Goal: Find specific page/section: Find specific page/section

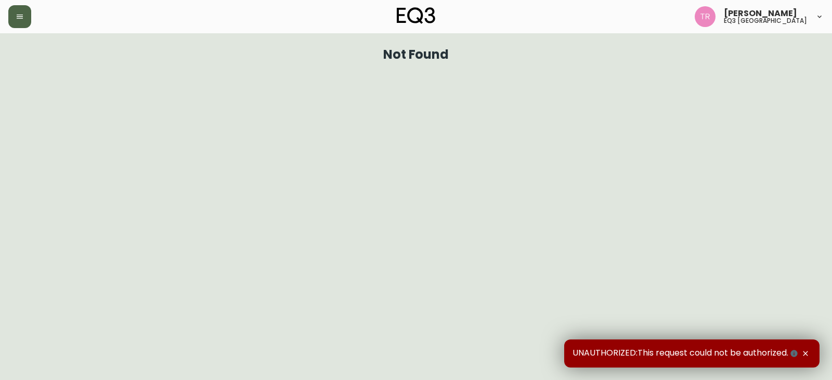
click at [23, 22] on button "button" at bounding box center [19, 16] width 23 height 23
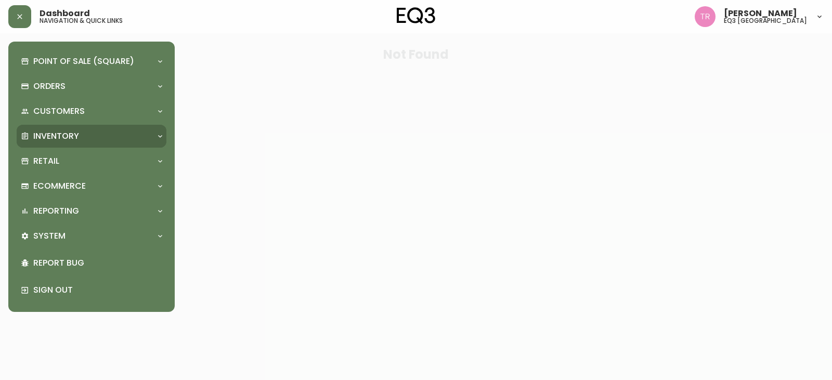
drag, startPoint x: 53, startPoint y: 131, endPoint x: 65, endPoint y: 144, distance: 17.6
click at [53, 132] on p "Inventory" at bounding box center [56, 135] width 46 height 11
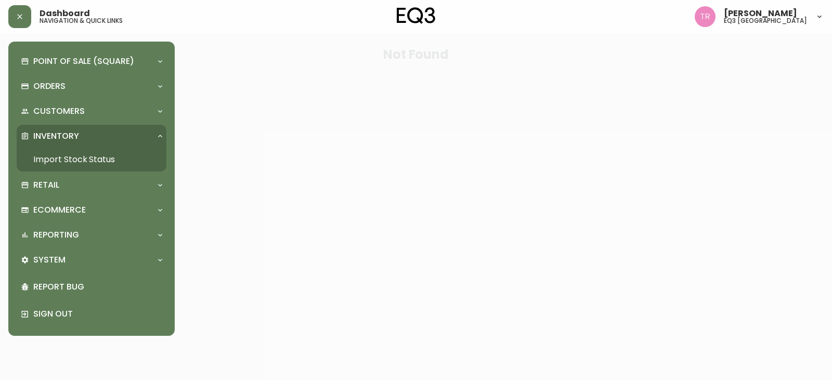
click at [64, 155] on link "Import Stock Status" at bounding box center [92, 160] width 150 height 24
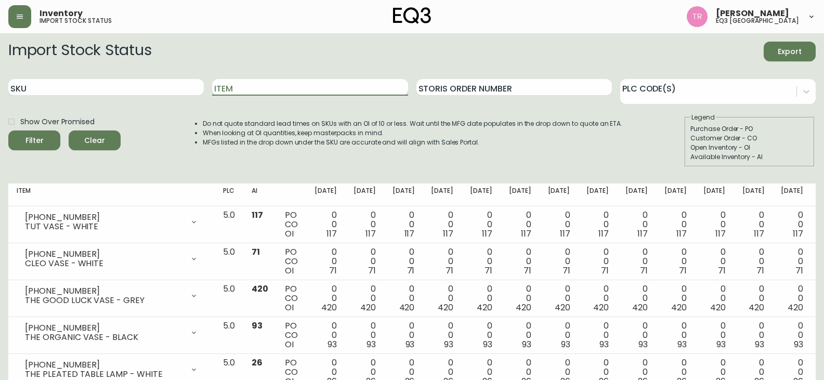
click at [243, 89] on input "Item" at bounding box center [309, 87] width 195 height 17
type input "TAMBOUR"
click at [8, 130] on button "Filter" at bounding box center [34, 140] width 52 height 20
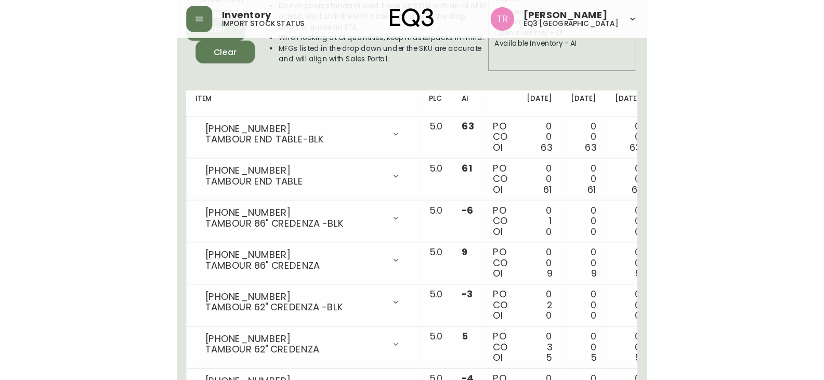
scroll to position [104, 0]
